Goal: Register for event/course

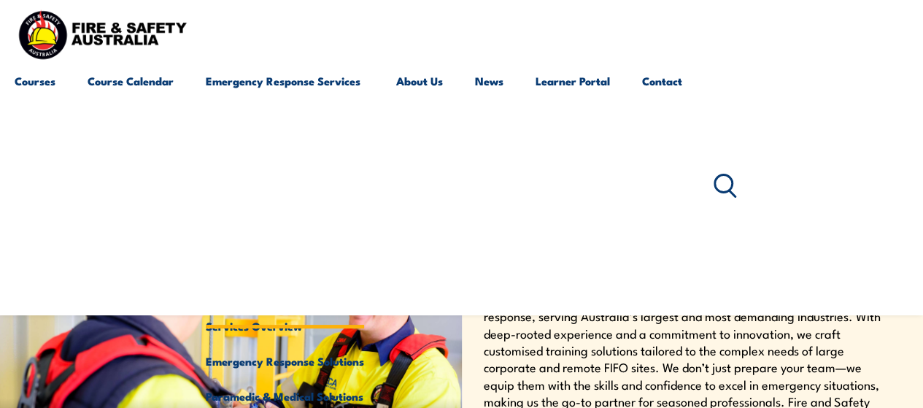
scroll to position [320, 0]
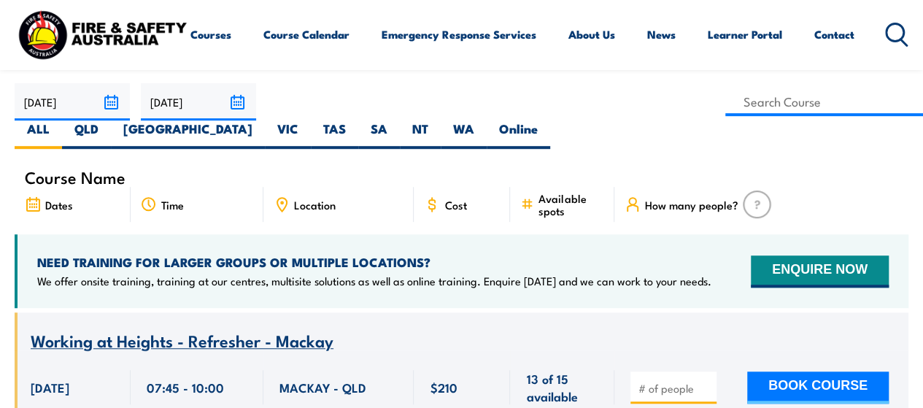
scroll to position [292, 0]
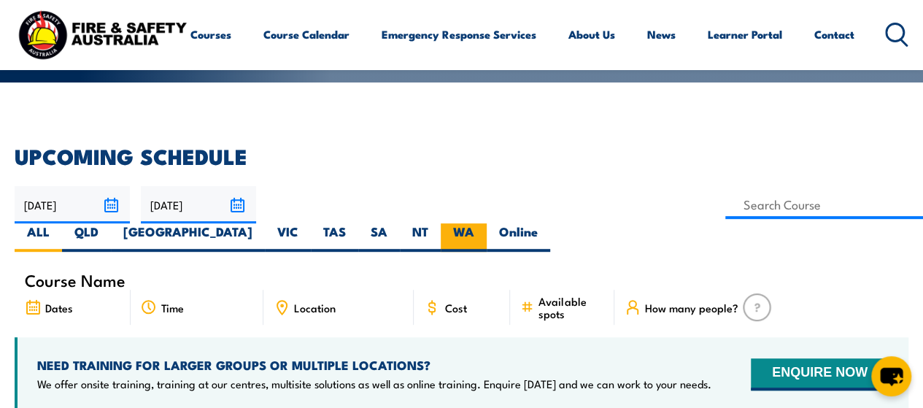
click at [486, 223] on label "WA" at bounding box center [464, 237] width 46 height 28
click at [484, 223] on input "WA" at bounding box center [478, 227] width 9 height 9
radio input "true"
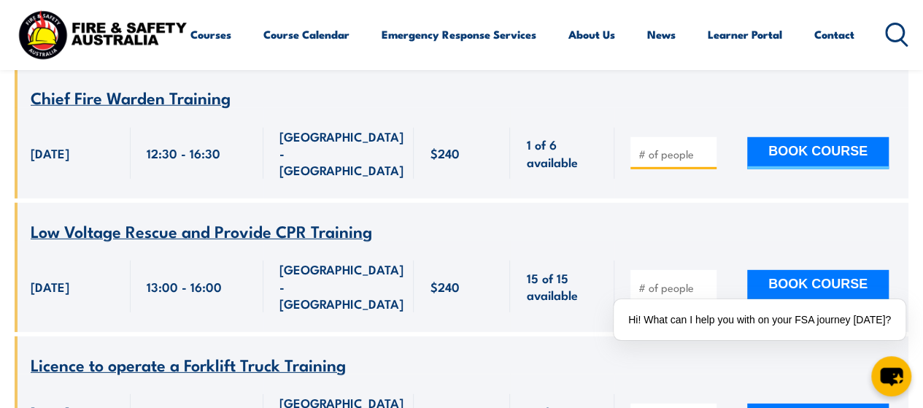
scroll to position [2042, 0]
